Goal: Task Accomplishment & Management: Manage account settings

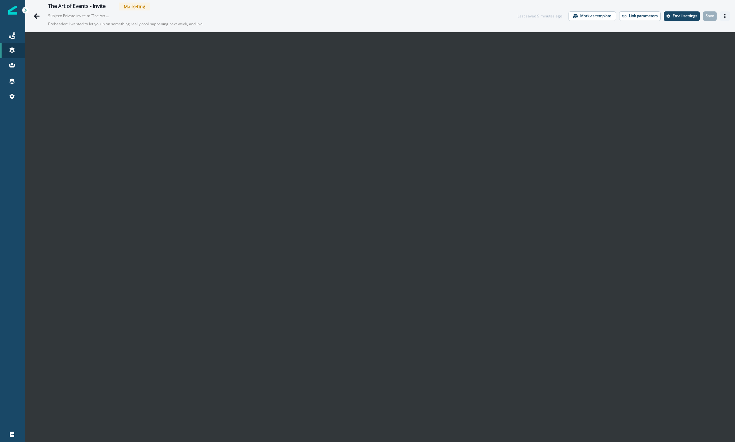
click at [505, 16] on button "Actions" at bounding box center [725, 15] width 10 height 9
click at [505, 15] on p "Email settings" at bounding box center [685, 16] width 25 height 4
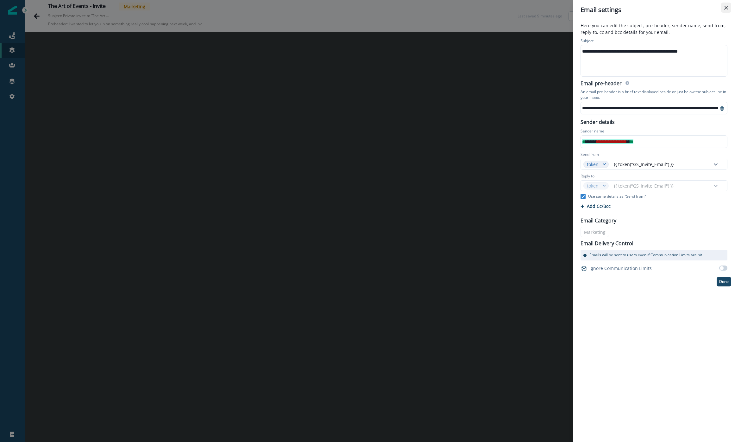
click at [505, 9] on button "Close" at bounding box center [726, 8] width 10 height 10
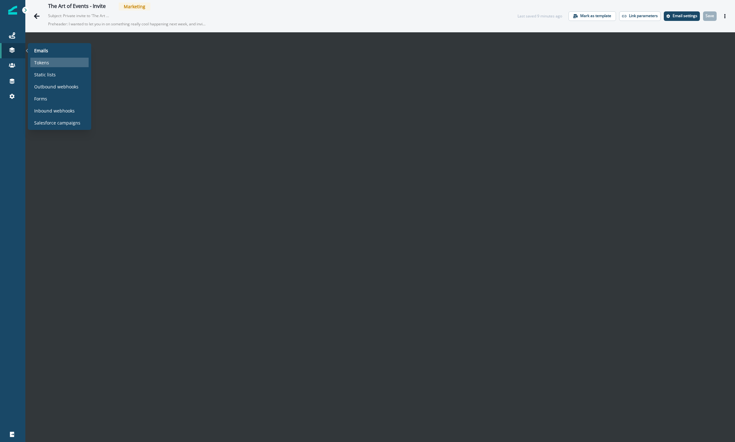
click at [44, 60] on p "Tokens" at bounding box center [41, 62] width 15 height 7
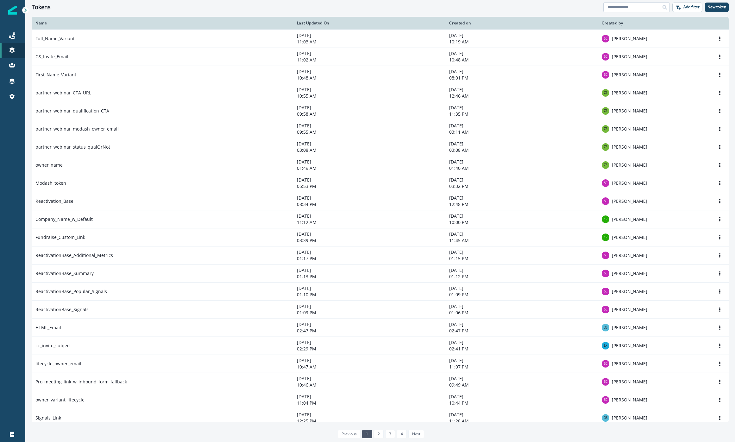
click at [505, 10] on input at bounding box center [637, 7] width 66 height 10
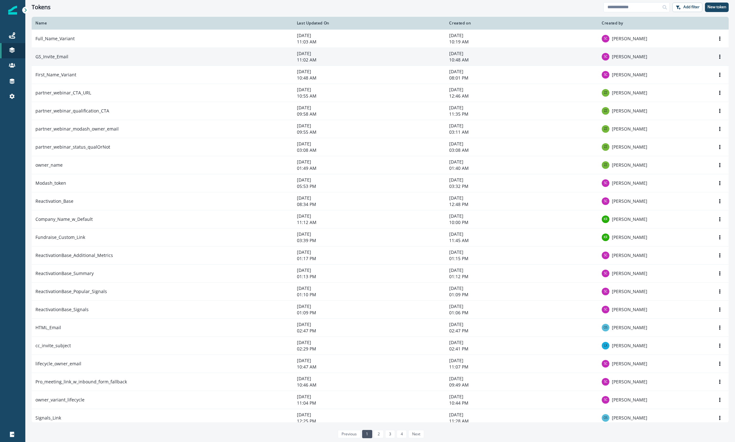
click at [103, 56] on td "GS_Invite_Email" at bounding box center [163, 56] width 262 height 18
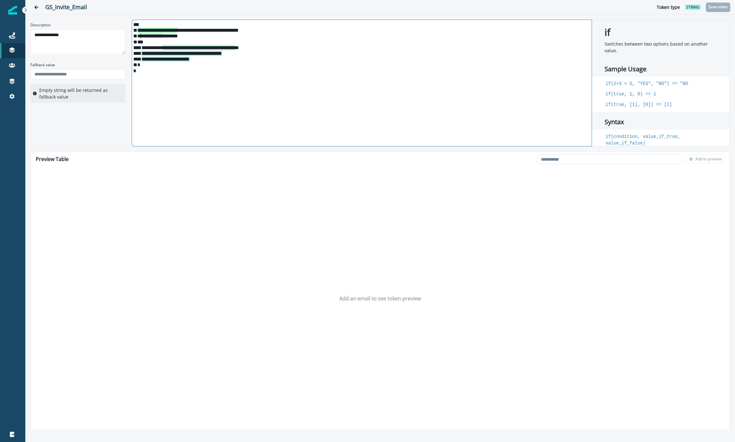
drag, startPoint x: 164, startPoint y: 36, endPoint x: 142, endPoint y: 35, distance: 21.9
click at [142, 35] on div "**********" at bounding box center [361, 36] width 459 height 6
click at [505, 6] on p "Save token" at bounding box center [718, 7] width 19 height 4
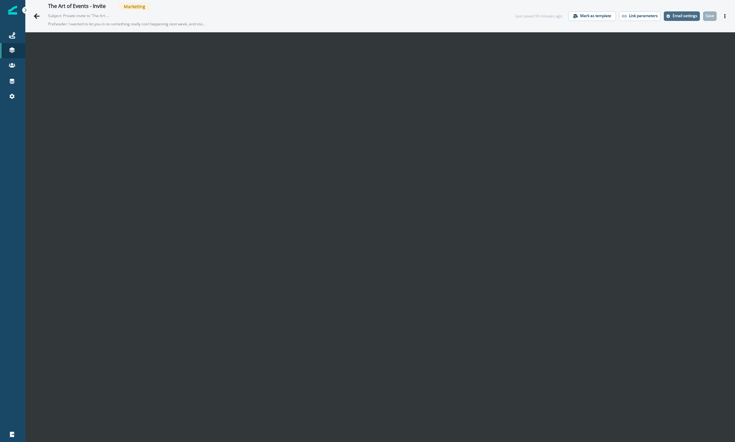
click at [505, 17] on p "Email settings" at bounding box center [685, 16] width 25 height 4
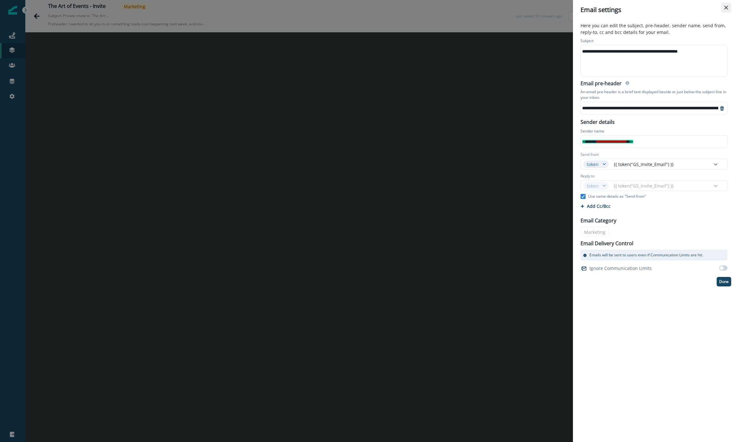
click at [505, 5] on button "Close" at bounding box center [726, 8] width 10 height 10
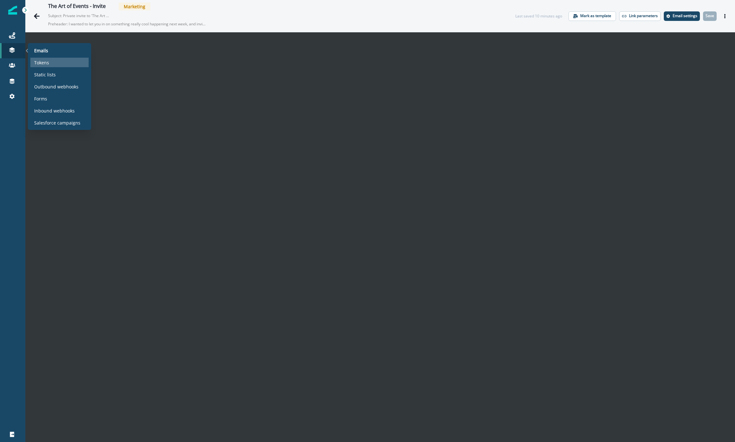
click at [48, 61] on p "Tokens" at bounding box center [41, 62] width 15 height 7
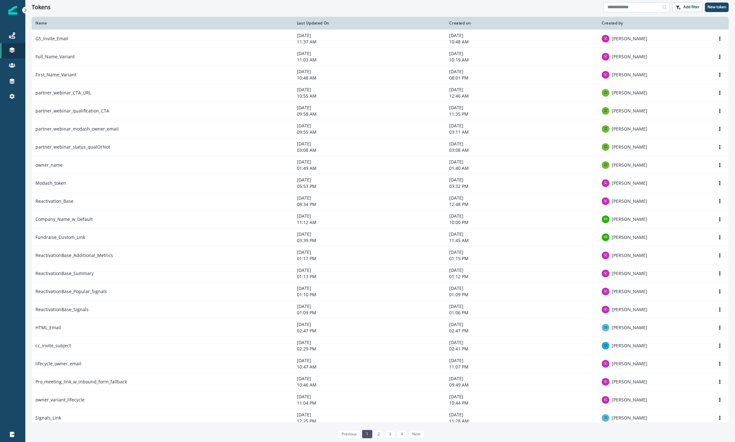
click at [505, 6] on input at bounding box center [637, 7] width 66 height 10
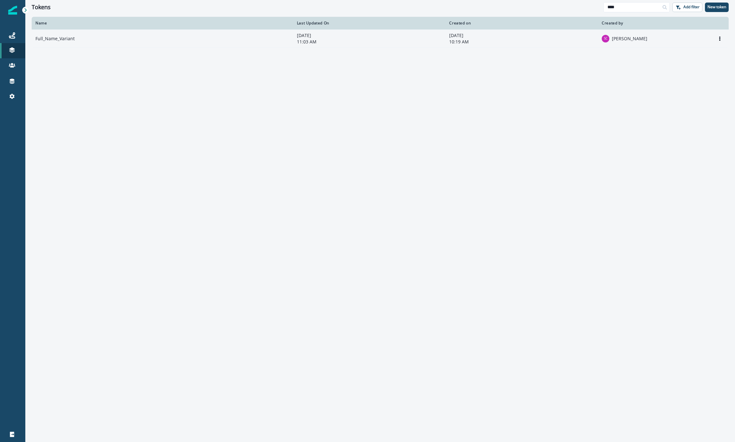
type input "****"
click at [135, 41] on td "Full_Name_Variant" at bounding box center [163, 38] width 262 height 18
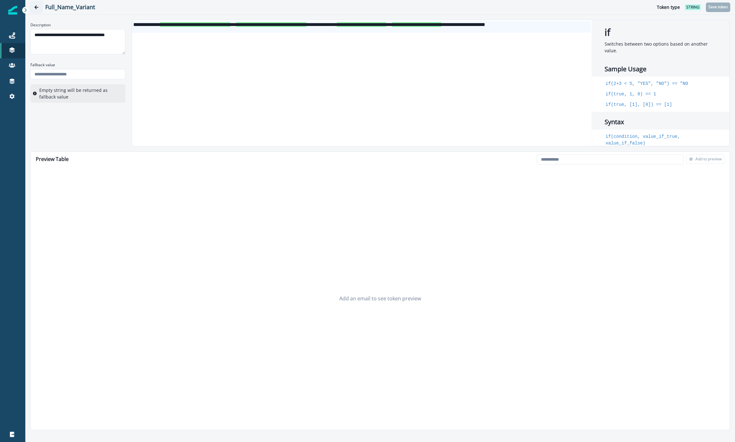
click at [38, 6] on icon "Go back" at bounding box center [36, 7] width 4 height 4
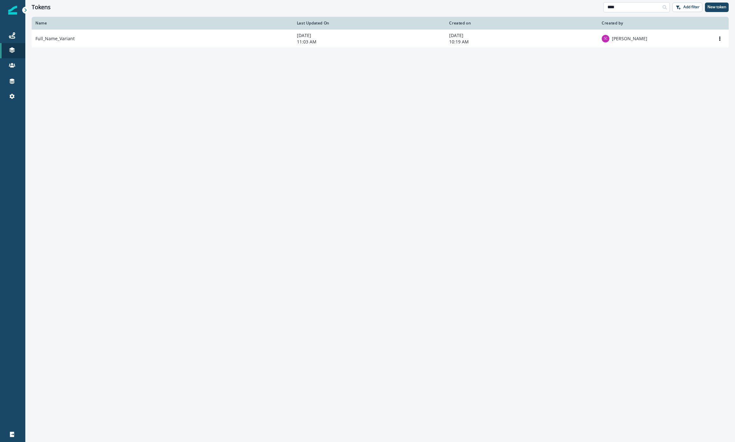
click at [505, 4] on input "****" at bounding box center [637, 7] width 66 height 10
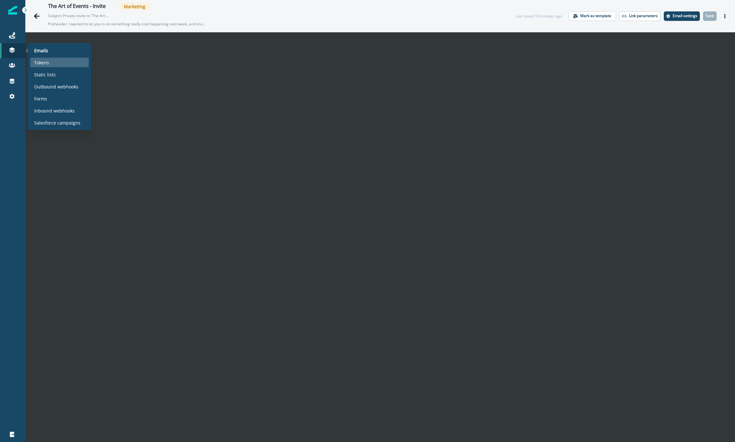
click at [57, 62] on div "Tokens" at bounding box center [59, 62] width 58 height 9
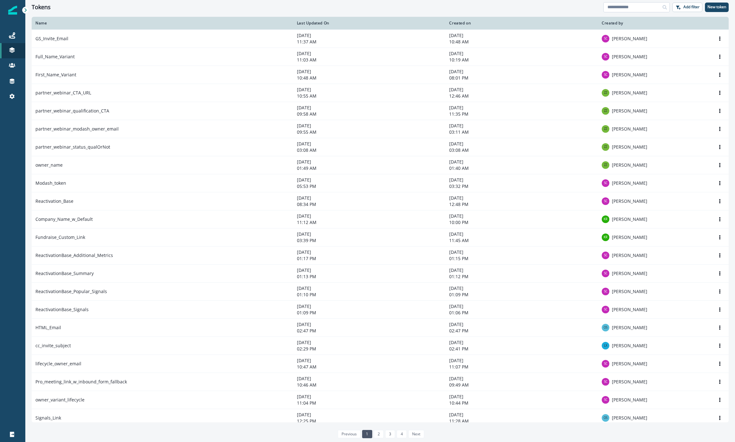
click at [505, 6] on input at bounding box center [637, 7] width 66 height 10
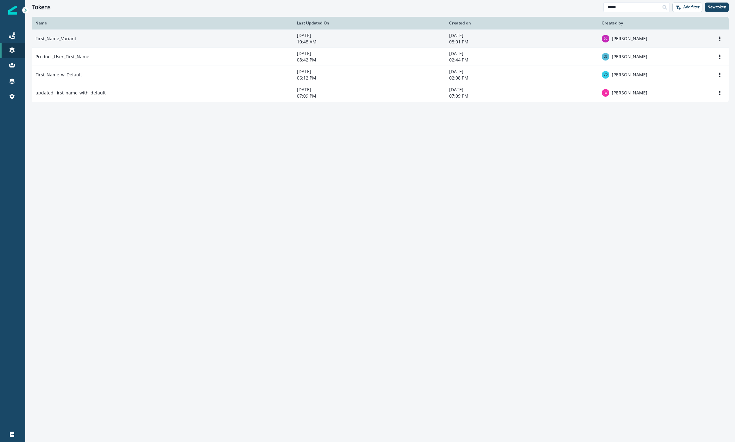
type input "*****"
click at [82, 45] on td "First_Name_Variant" at bounding box center [163, 38] width 262 height 18
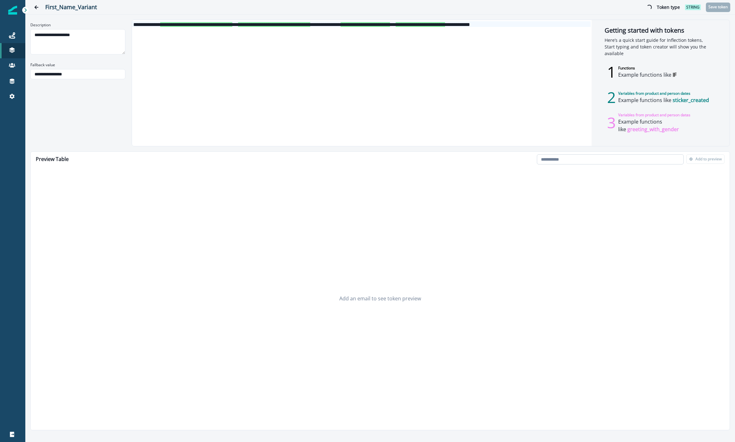
click at [505, 157] on input "email" at bounding box center [610, 159] width 147 height 10
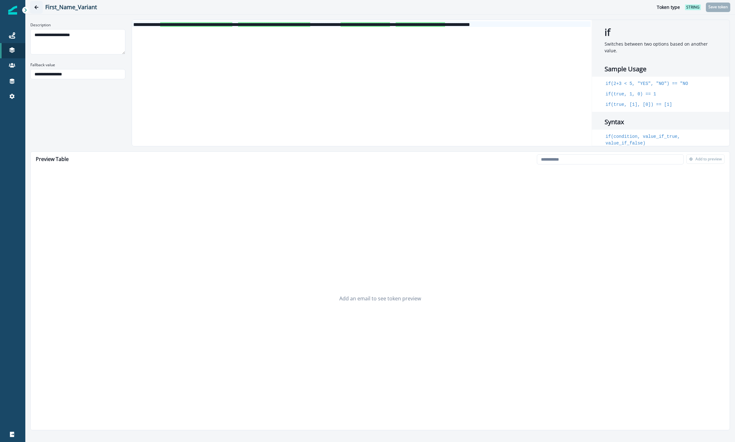
click at [39, 9] on button "Go back" at bounding box center [36, 7] width 13 height 13
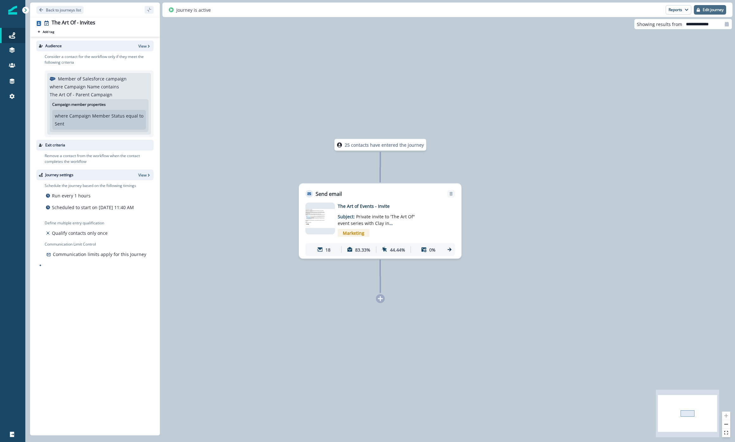
click at [701, 8] on button "Edit journey" at bounding box center [710, 9] width 32 height 9
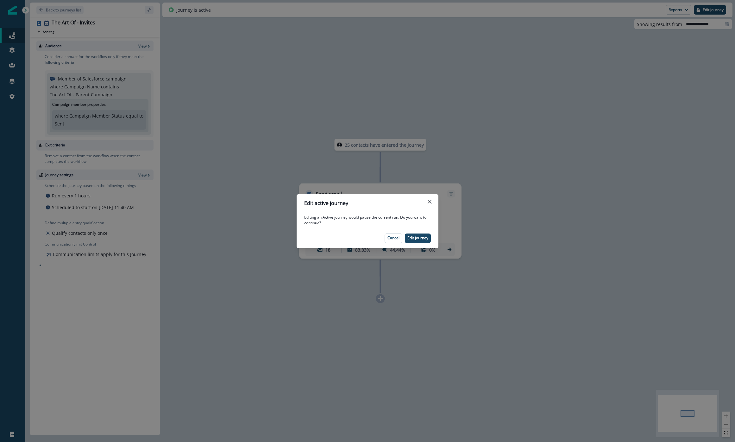
click at [414, 235] on button "Edit journey" at bounding box center [418, 237] width 26 height 9
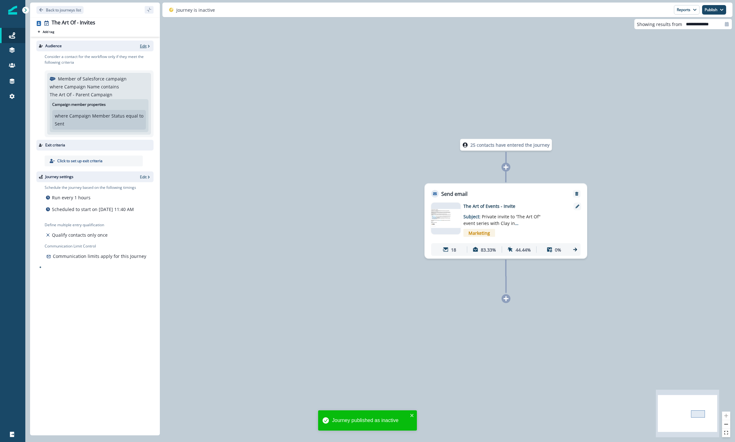
click at [142, 47] on p "Edit" at bounding box center [143, 45] width 7 height 5
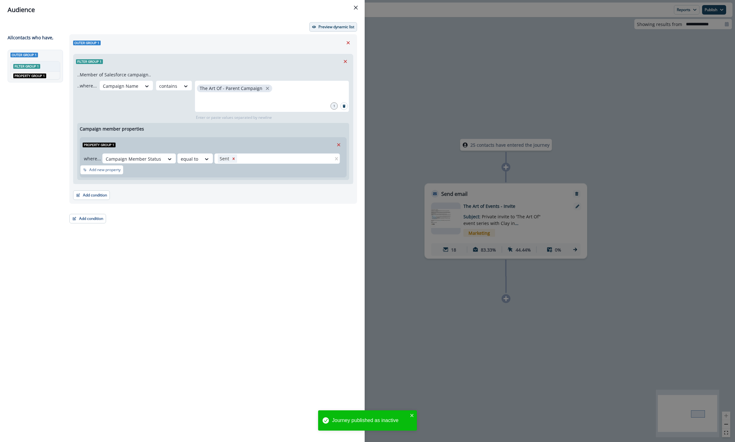
click at [334, 29] on p "Preview dynamic list" at bounding box center [337, 27] width 36 height 4
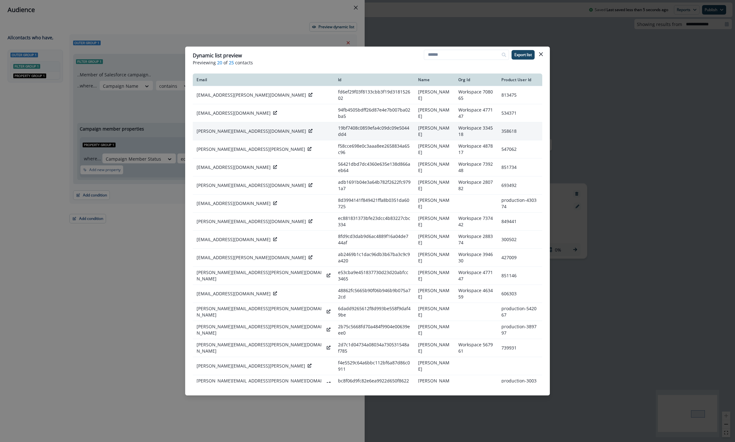
scroll to position [20, 0]
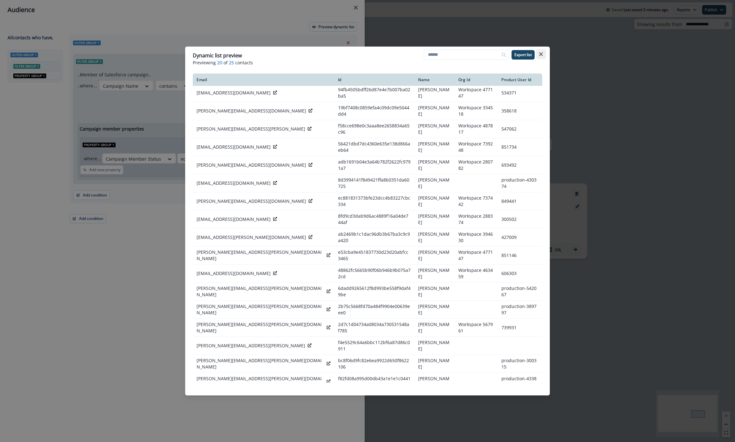
click at [540, 54] on icon "Close" at bounding box center [541, 54] width 4 height 4
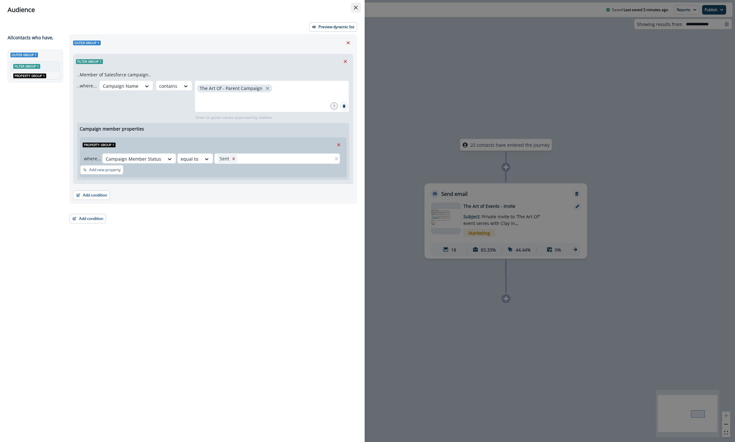
click at [353, 7] on button "Close" at bounding box center [356, 8] width 10 height 10
